Goal: Task Accomplishment & Management: Use online tool/utility

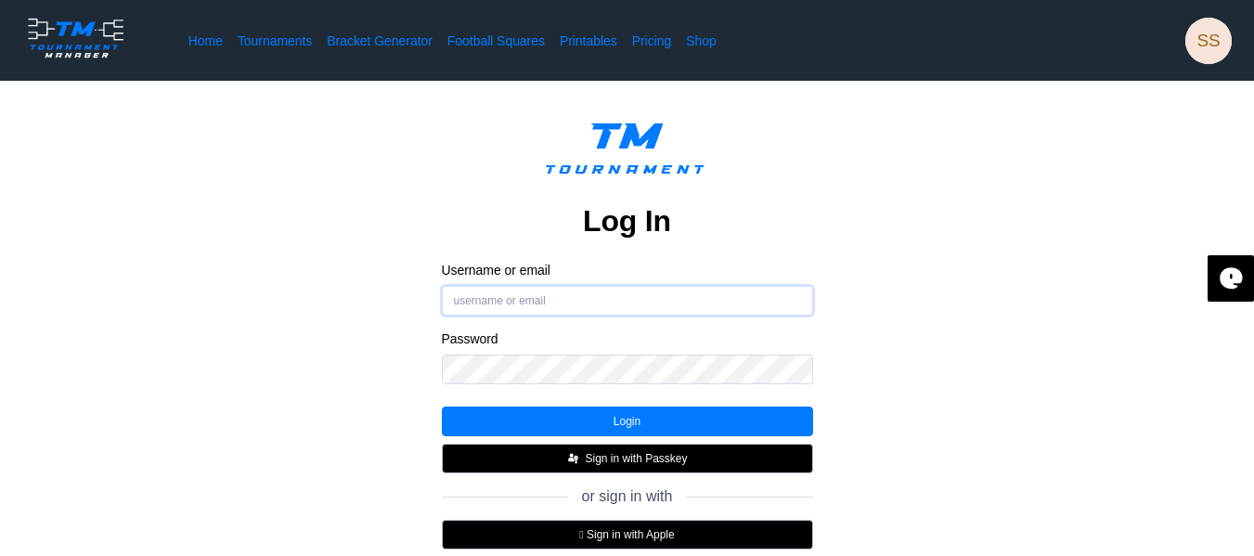
click at [629, 290] on input "Username or email" at bounding box center [627, 301] width 371 height 30
type input "Shu"
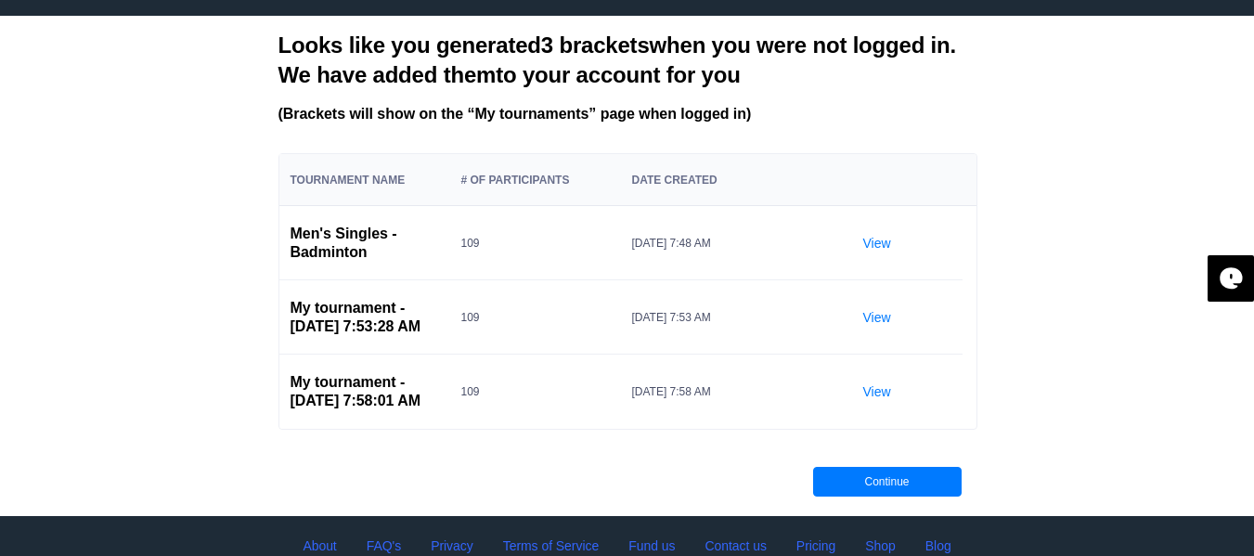
scroll to position [64, 0]
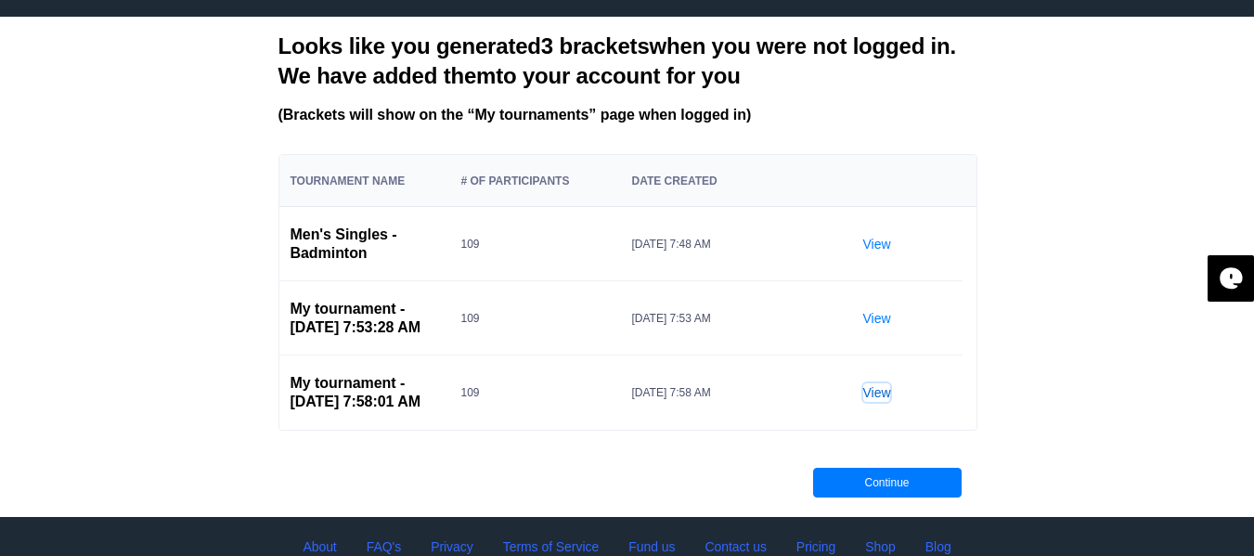
click at [882, 395] on link "View" at bounding box center [877, 392] width 28 height 19
